Goal: Task Accomplishment & Management: Use online tool/utility

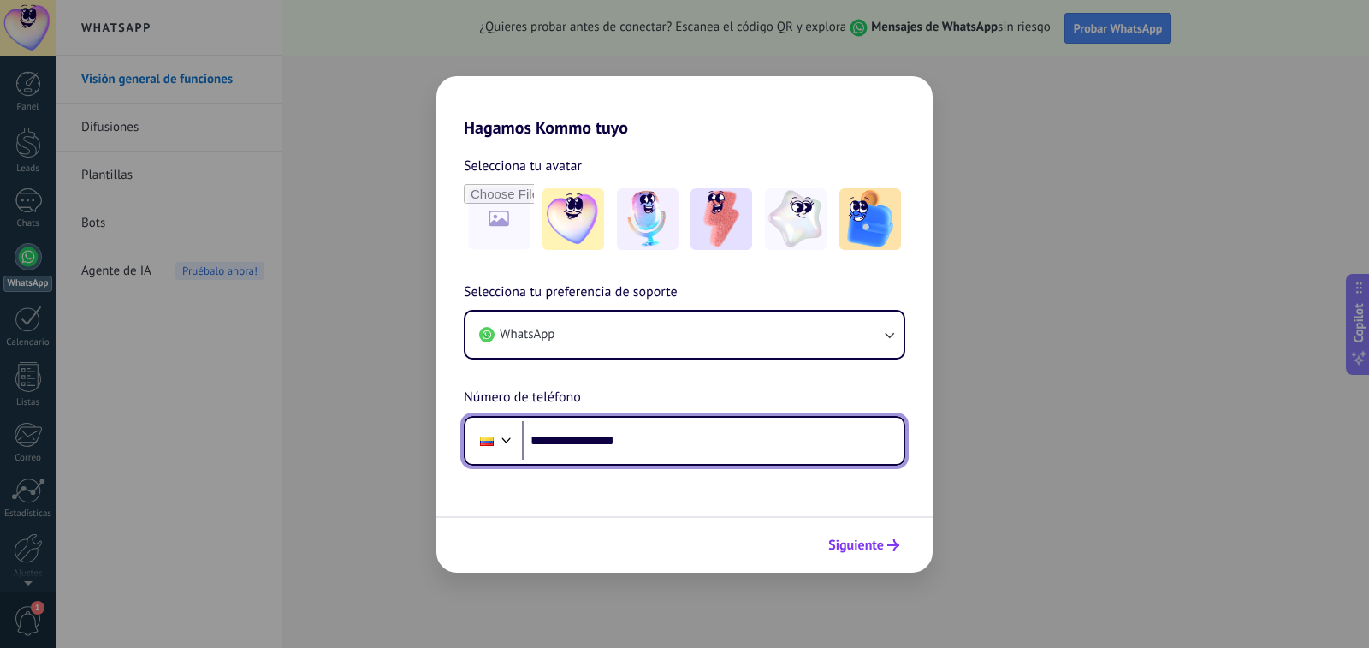
type input "**********"
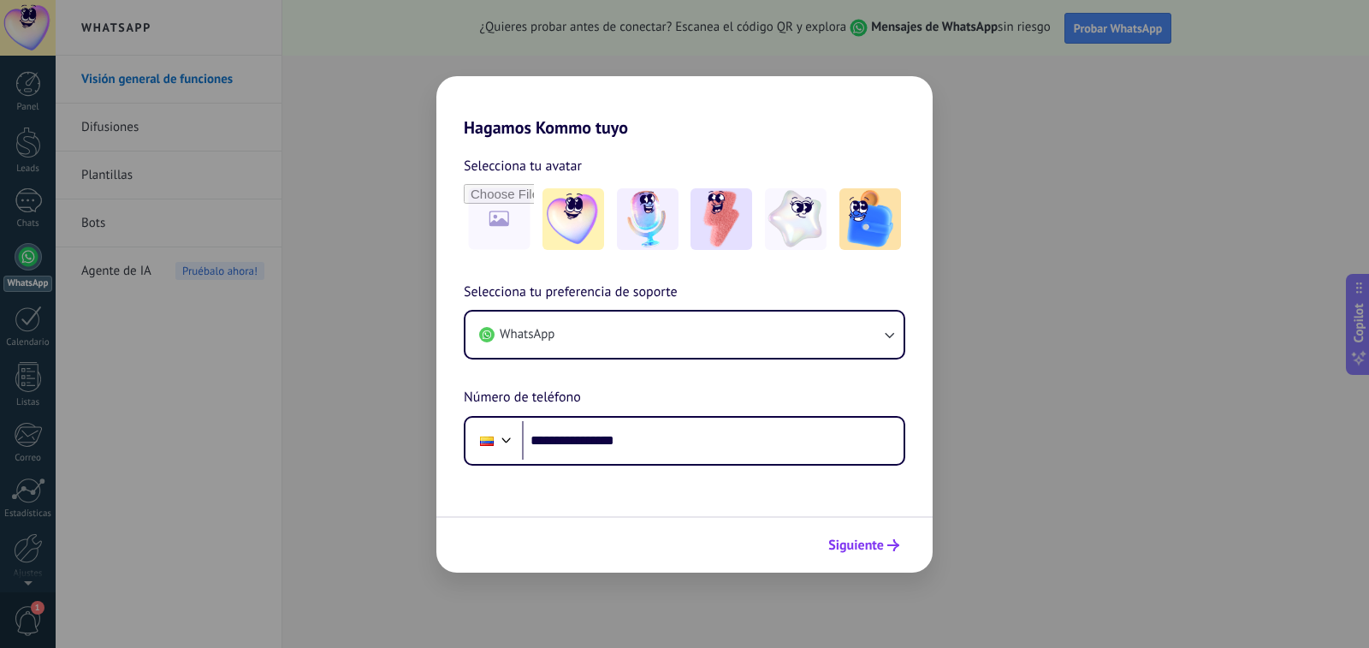
click at [858, 551] on span "Siguiente" at bounding box center [856, 545] width 56 height 12
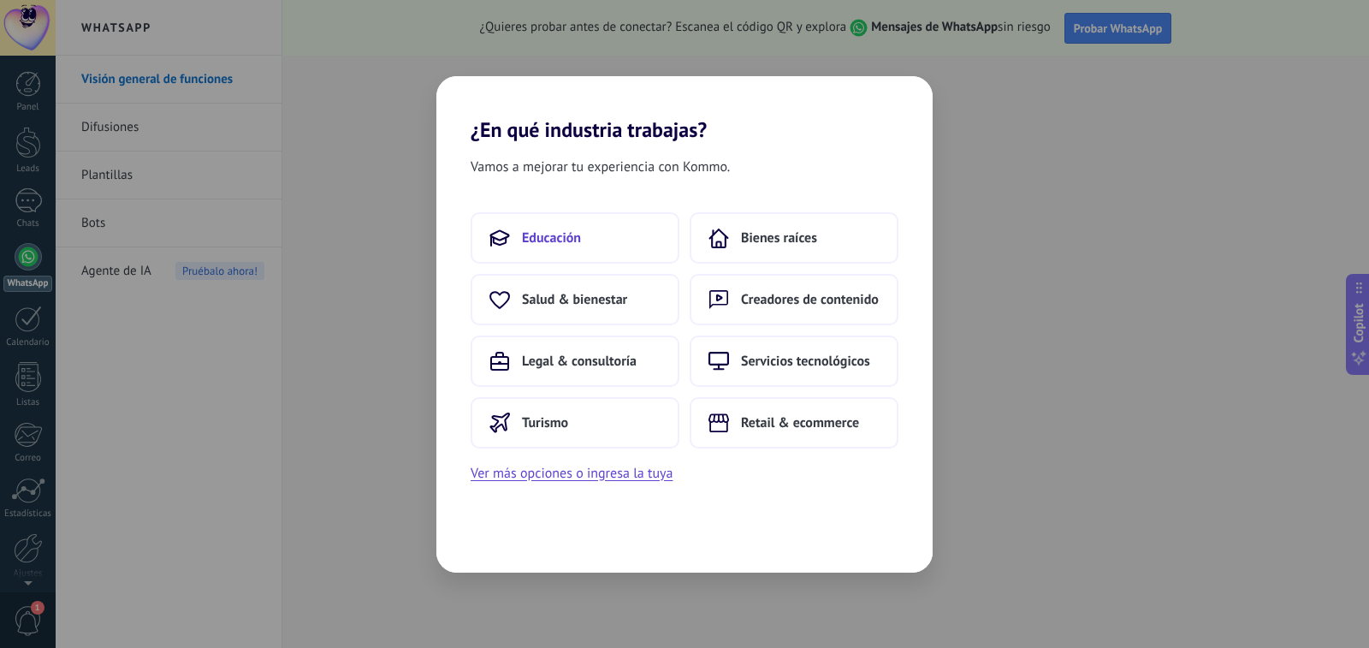
click at [614, 241] on button "Educación" at bounding box center [575, 237] width 209 height 51
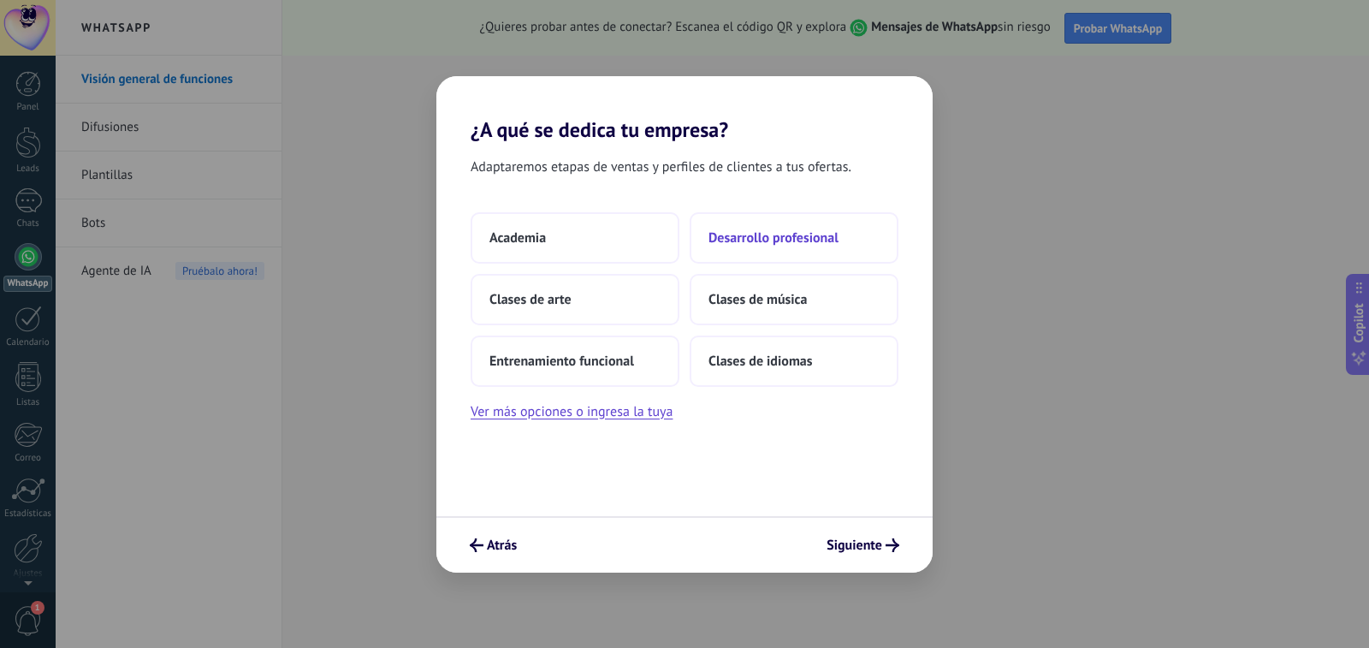
click at [746, 241] on span "Desarrollo profesional" at bounding box center [774, 237] width 130 height 17
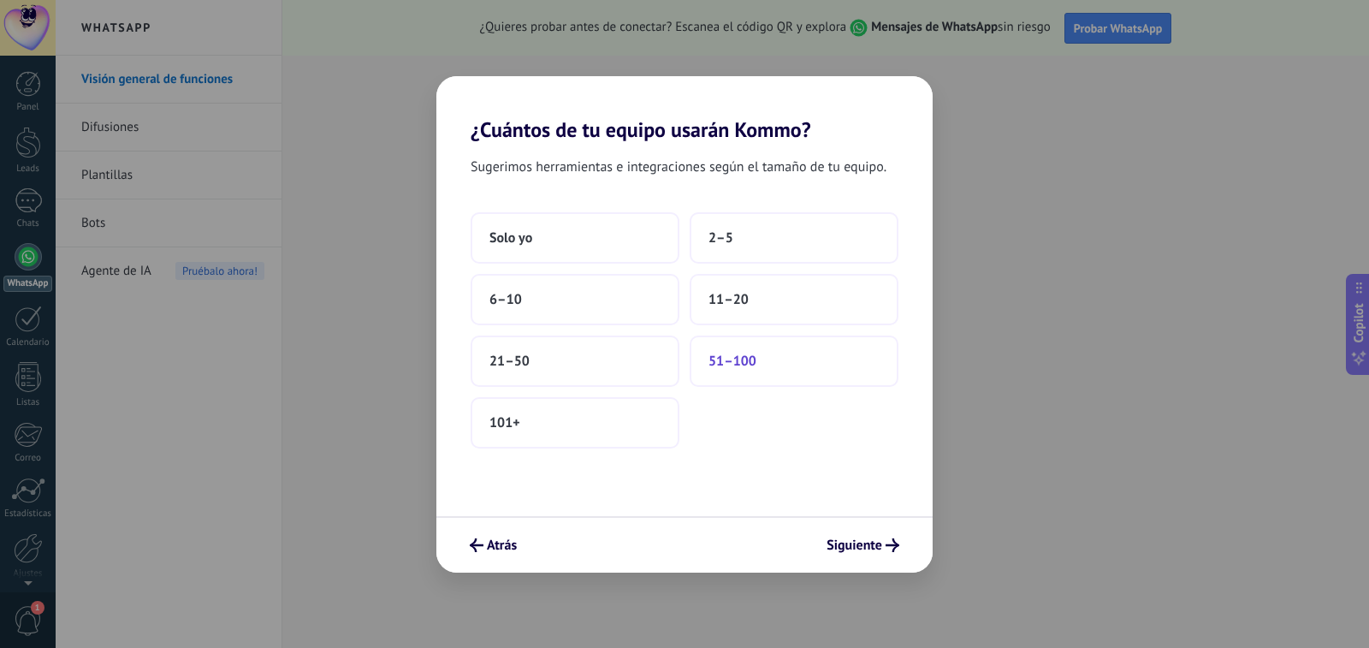
click at [788, 369] on button "51–100" at bounding box center [794, 360] width 209 height 51
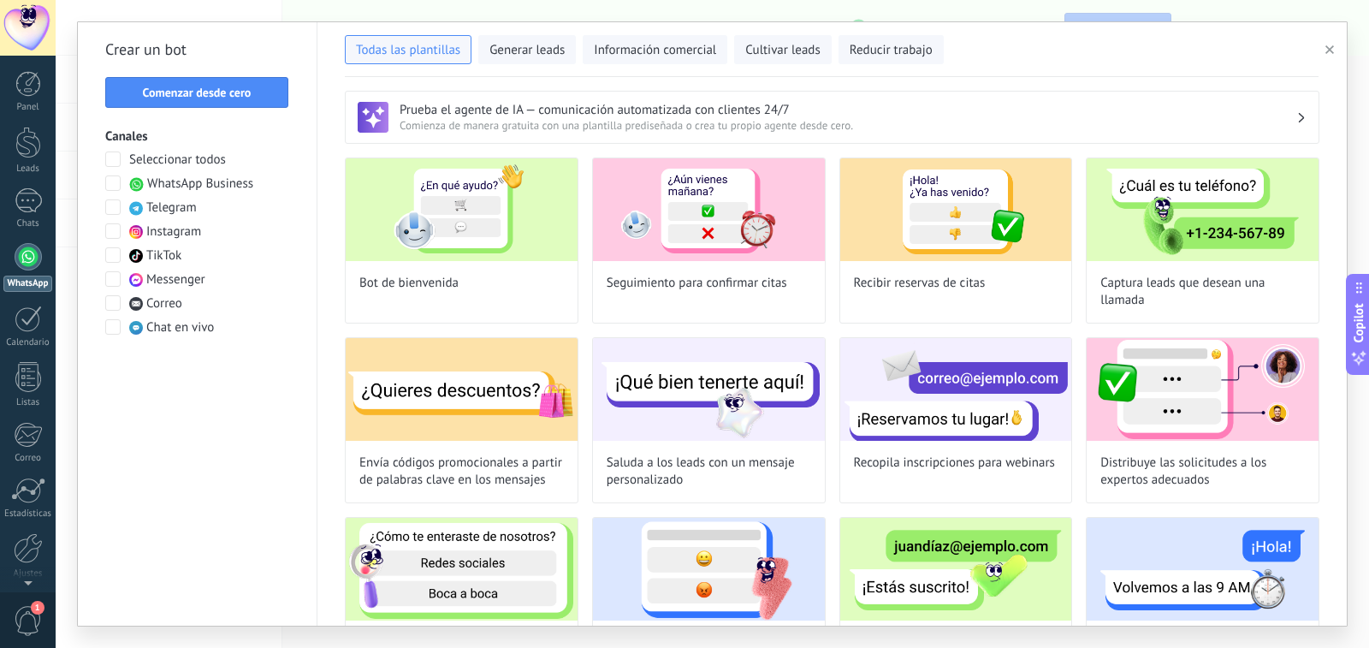
click at [1325, 53] on icon "button" at bounding box center [1329, 49] width 9 height 9
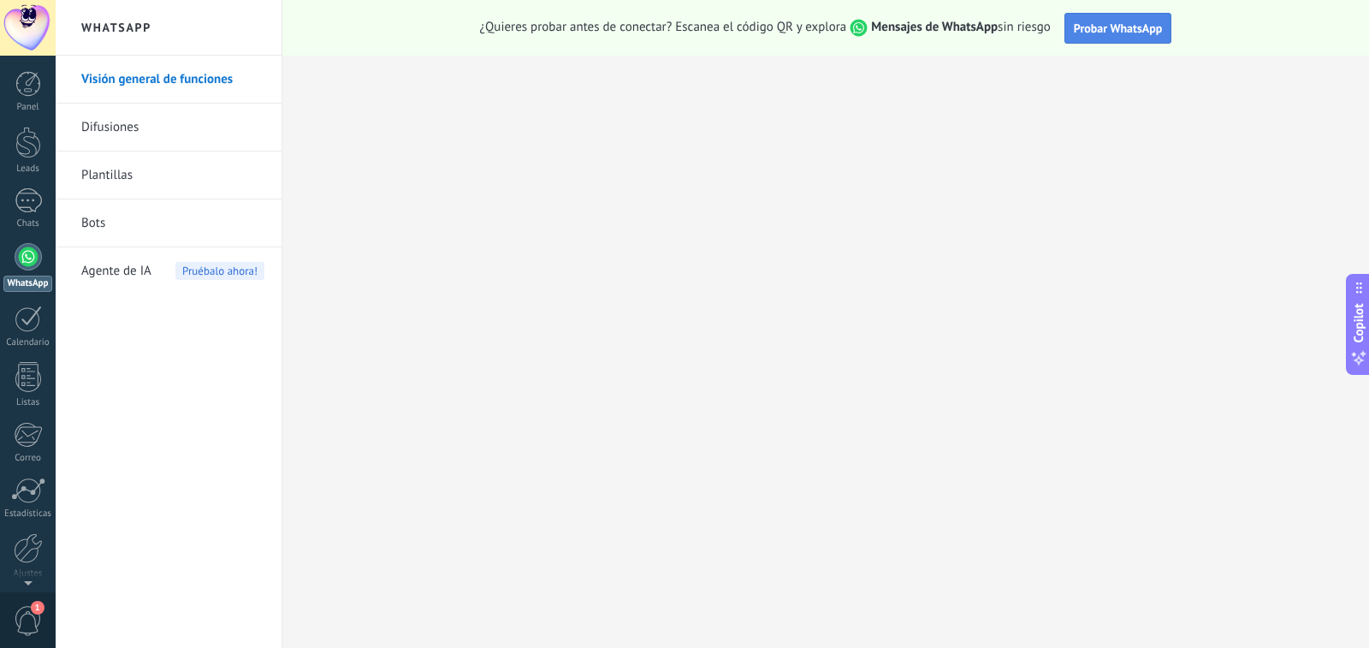
scroll to position [64, 0]
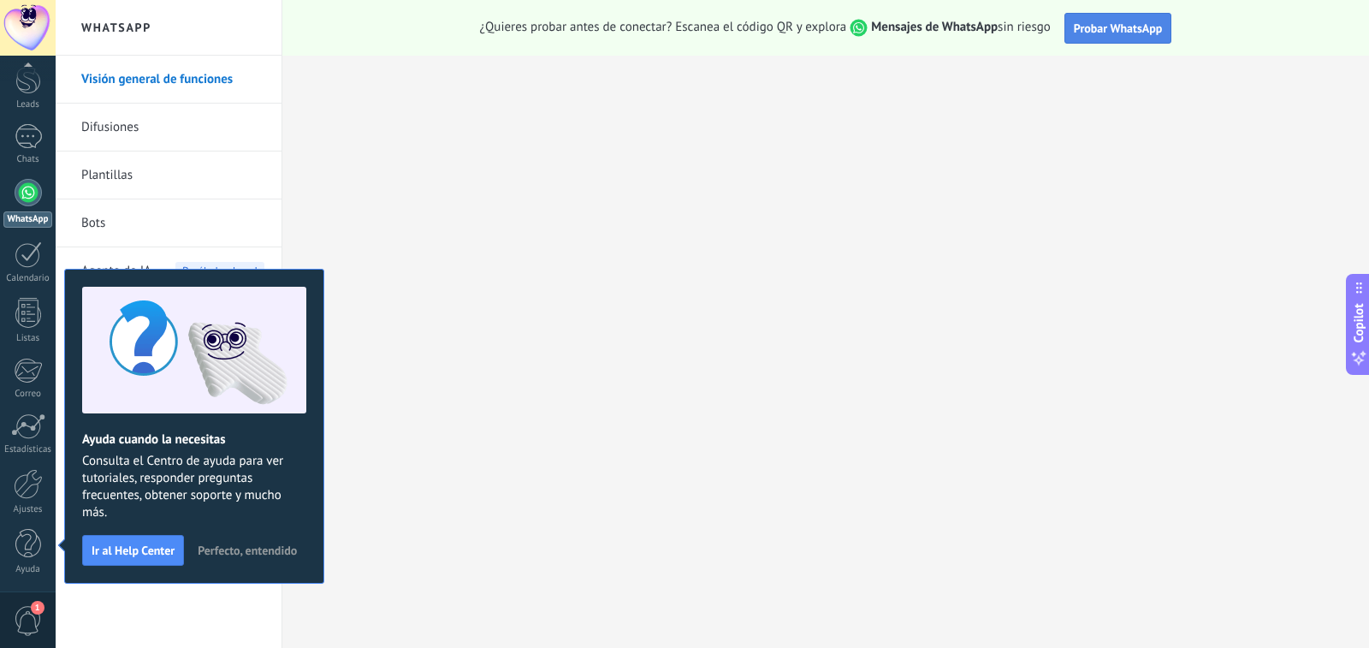
click at [1110, 35] on span "Probar WhatsApp" at bounding box center [1118, 28] width 89 height 15
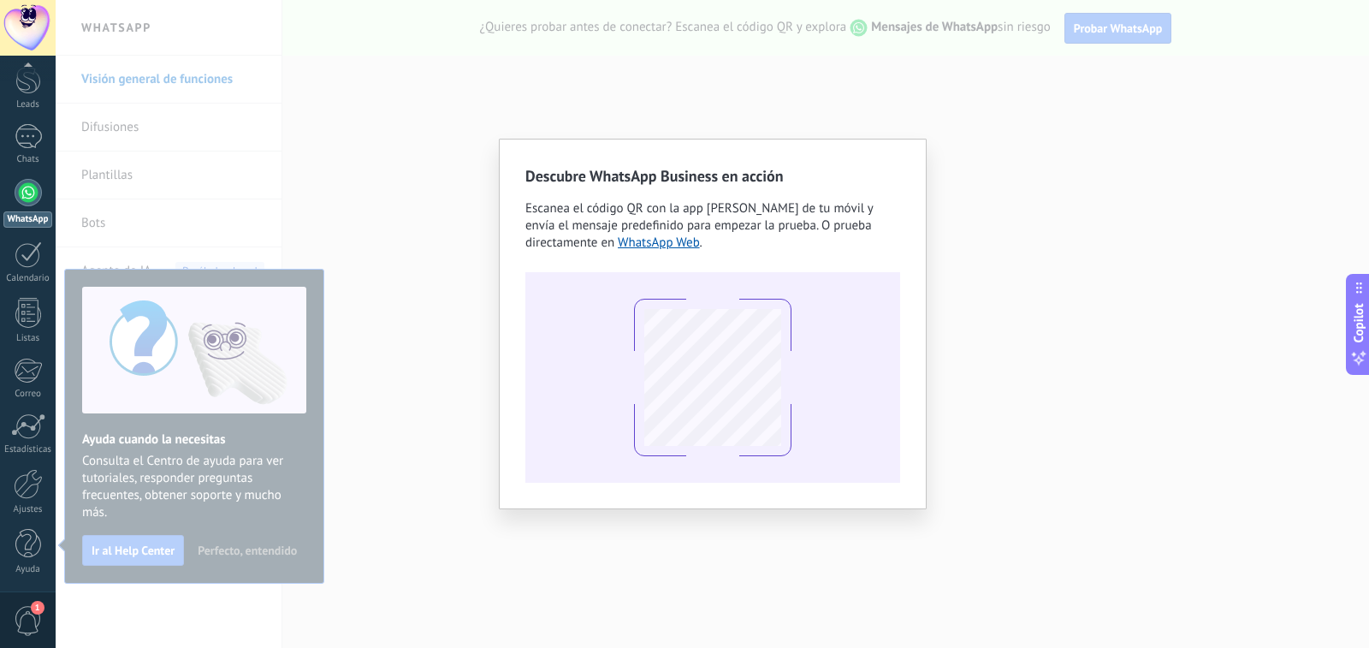
click at [1204, 286] on div "Descubre WhatsApp Business en acción Escanea el código QR con la app [PERSON_NA…" at bounding box center [712, 324] width 1313 height 648
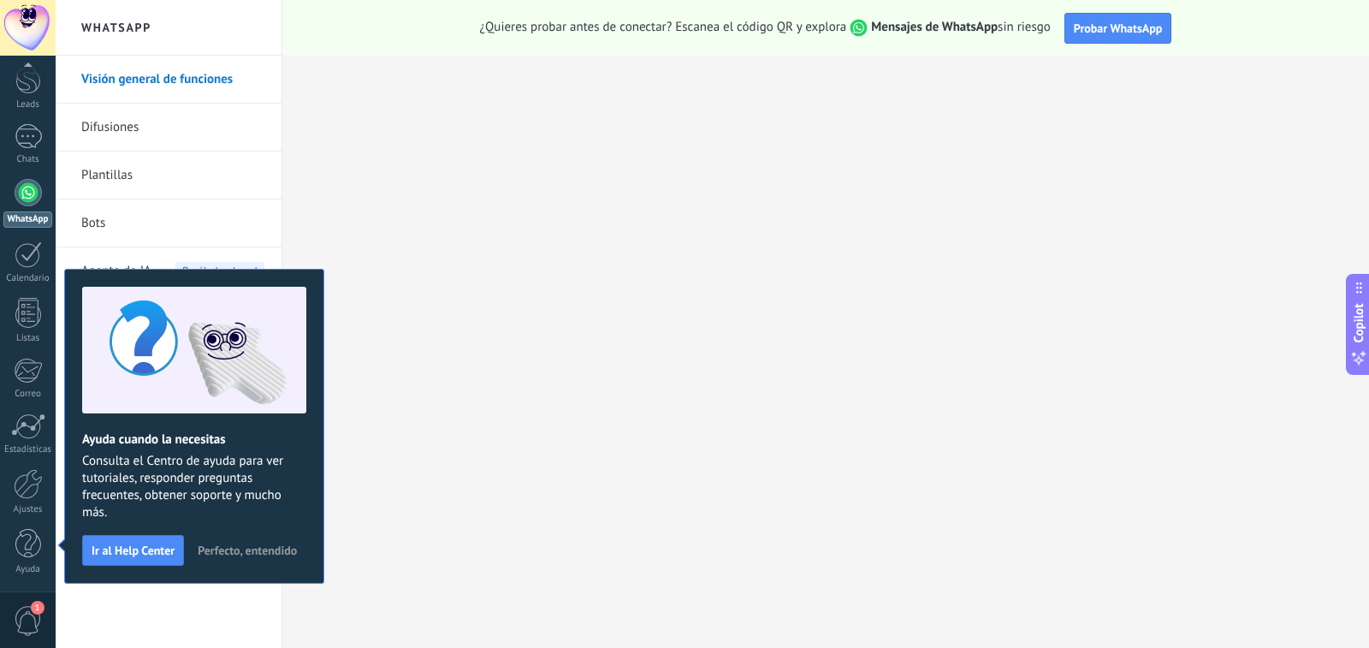
scroll to position [0, 0]
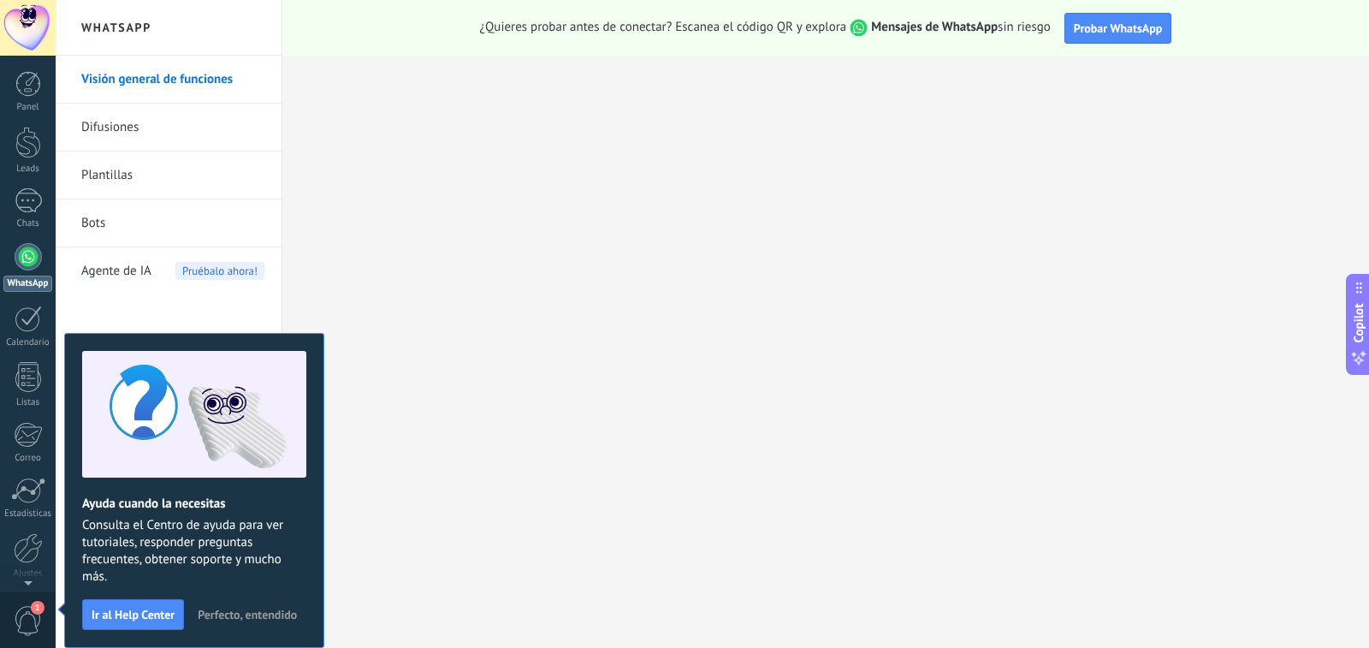
click at [21, 263] on div at bounding box center [28, 256] width 27 height 27
